Goal: Information Seeking & Learning: Learn about a topic

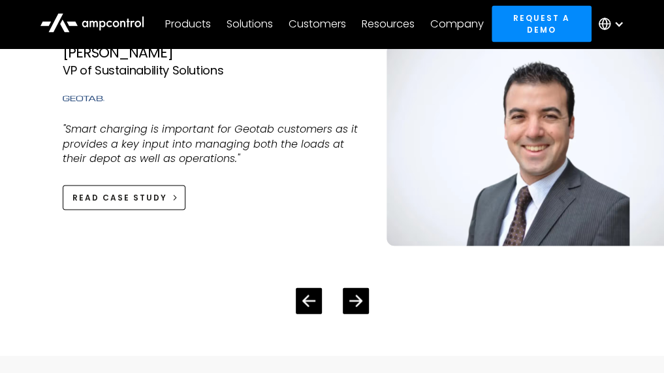
scroll to position [2992, 0]
click at [360, 307] on div "Next slide" at bounding box center [355, 301] width 12 height 12
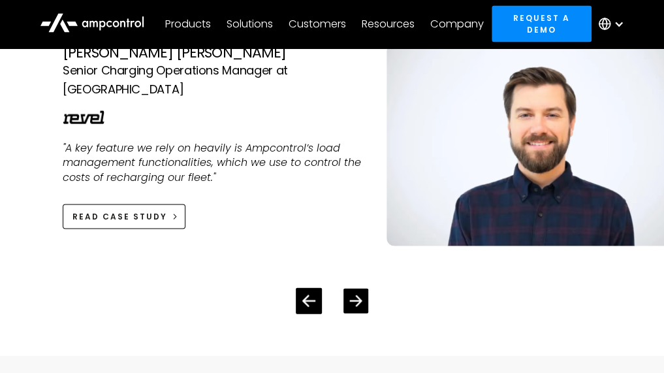
click at [360, 307] on div "Next slide" at bounding box center [355, 301] width 12 height 12
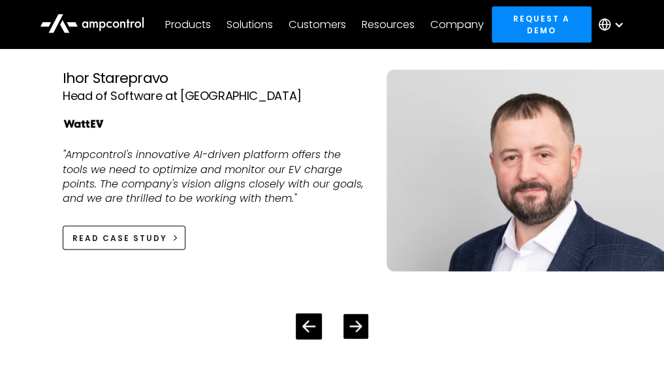
scroll to position [2964, 0]
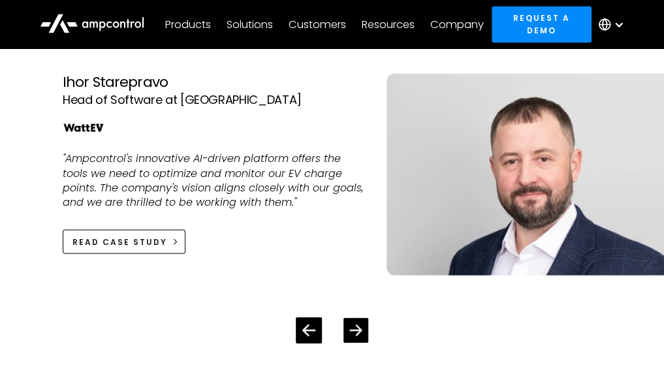
click at [358, 336] on icon "Next slide" at bounding box center [355, 330] width 12 height 12
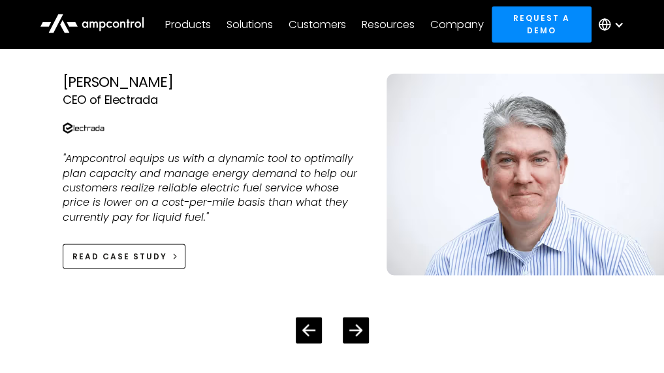
click at [321, 243] on div "3 / 4" at bounding box center [214, 234] width 303 height 20
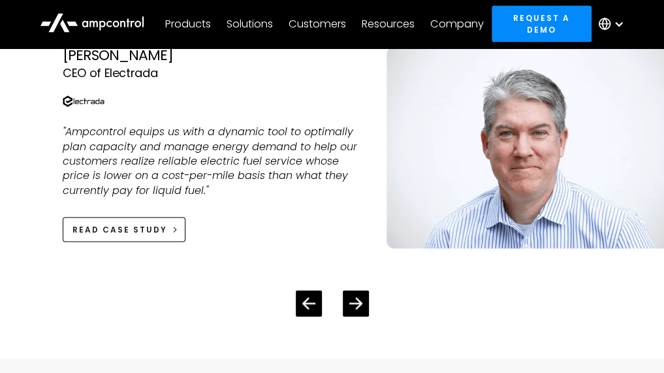
scroll to position [2989, 0]
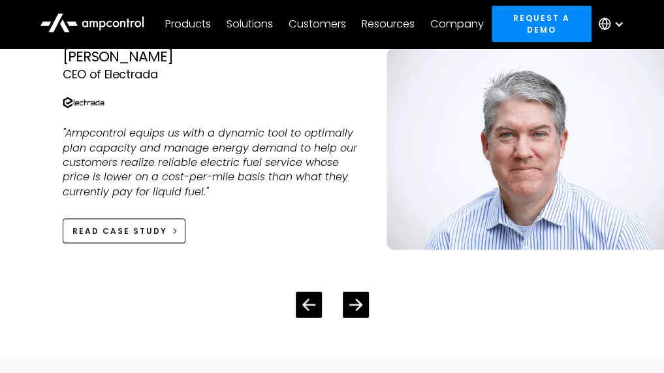
click at [354, 308] on div at bounding box center [332, 294] width 538 height 47
click at [354, 311] on icon "Next slide" at bounding box center [355, 305] width 12 height 12
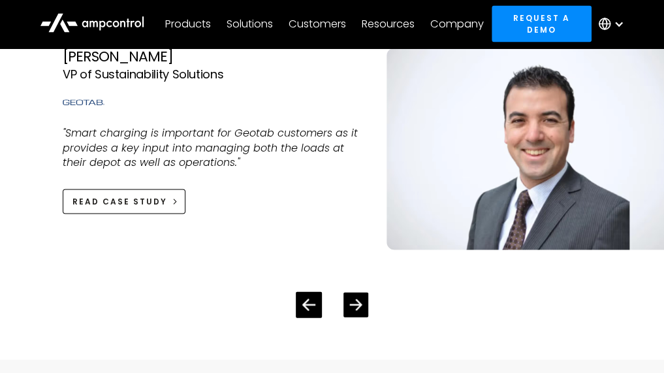
click at [354, 311] on icon "Next slide" at bounding box center [355, 305] width 12 height 12
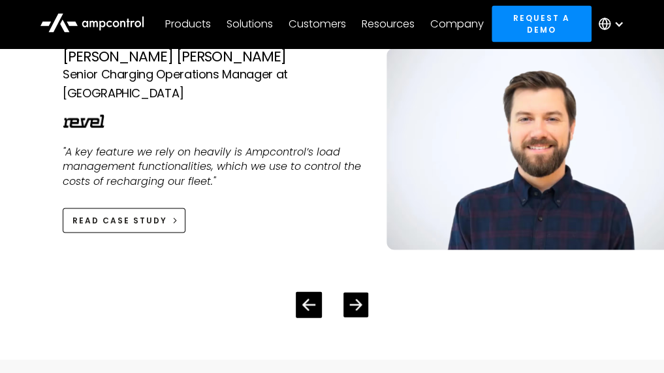
click at [354, 311] on icon "Next slide" at bounding box center [355, 305] width 12 height 12
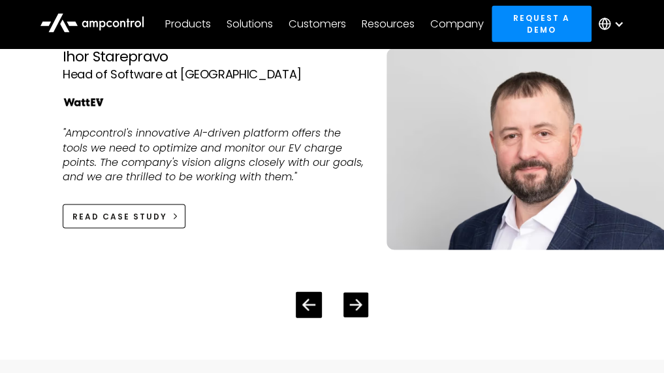
click at [354, 311] on icon "Next slide" at bounding box center [355, 305] width 12 height 12
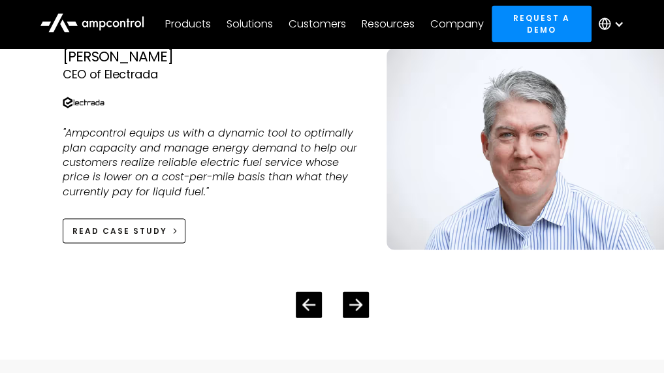
scroll to position [2948, 0]
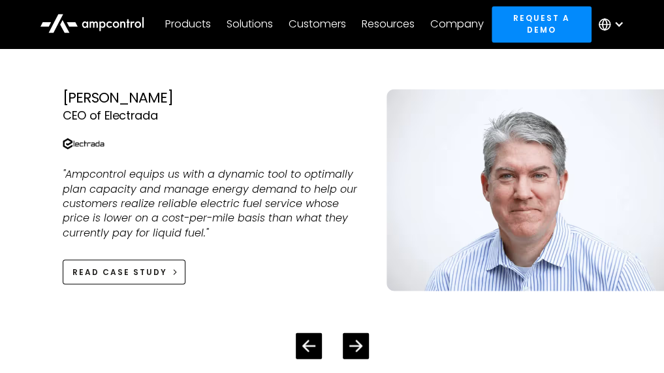
click at [161, 106] on div "[PERSON_NAME]" at bounding box center [214, 97] width 303 height 17
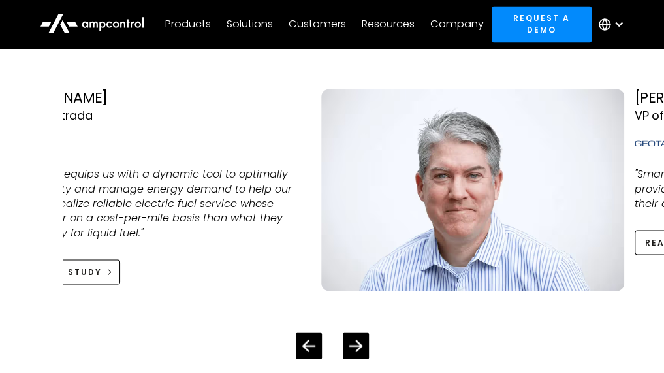
click at [150, 134] on div "Kevin Kushman CEO of Electrada "Ampcontrol equips us with a dynamic tool to opt…" at bounding box center [148, 190] width 303 height 202
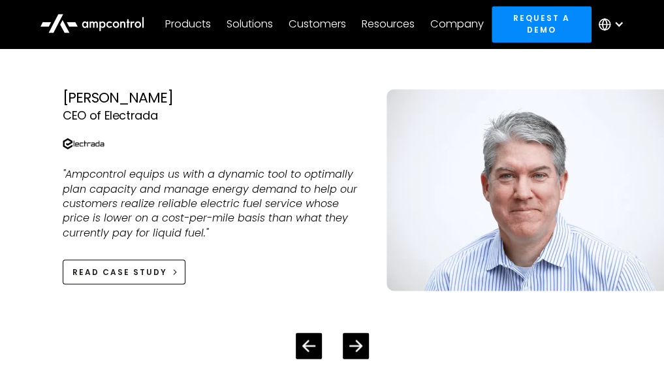
click at [505, 170] on img "3 / 4" at bounding box center [537, 190] width 303 height 202
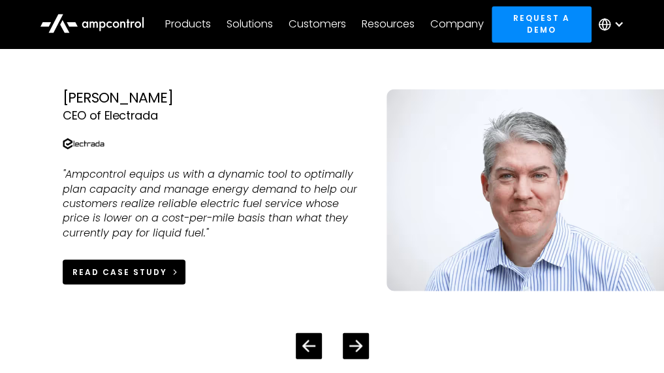
click at [132, 283] on link "Read Case Study" at bounding box center [124, 271] width 123 height 24
click at [150, 277] on div "Read Case Study" at bounding box center [119, 272] width 95 height 12
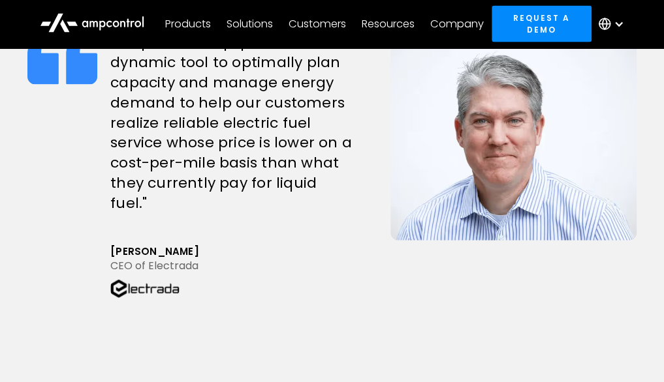
scroll to position [1139, 0]
click at [178, 244] on div "[PERSON_NAME]" at bounding box center [243, 251] width 267 height 14
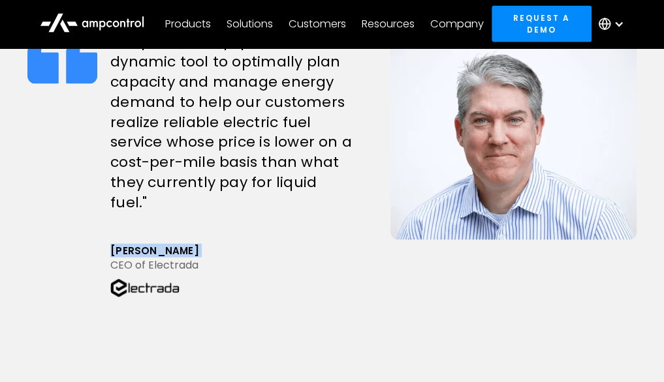
copy div "[PERSON_NAME]"
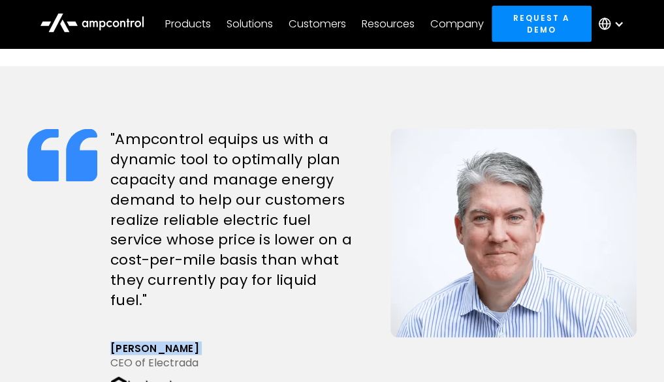
scroll to position [1035, 0]
